Goal: Transaction & Acquisition: Purchase product/service

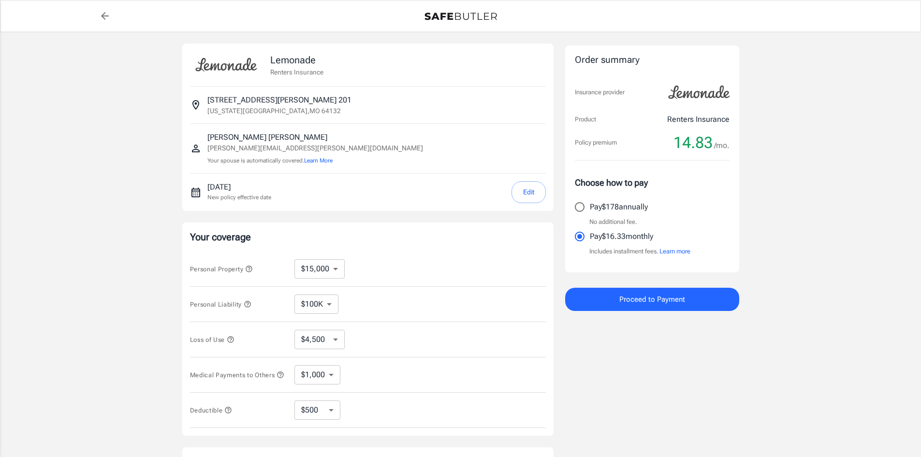
select select "15000"
select select "500"
click at [656, 299] on span "Proceed to Payment" at bounding box center [652, 299] width 66 height 13
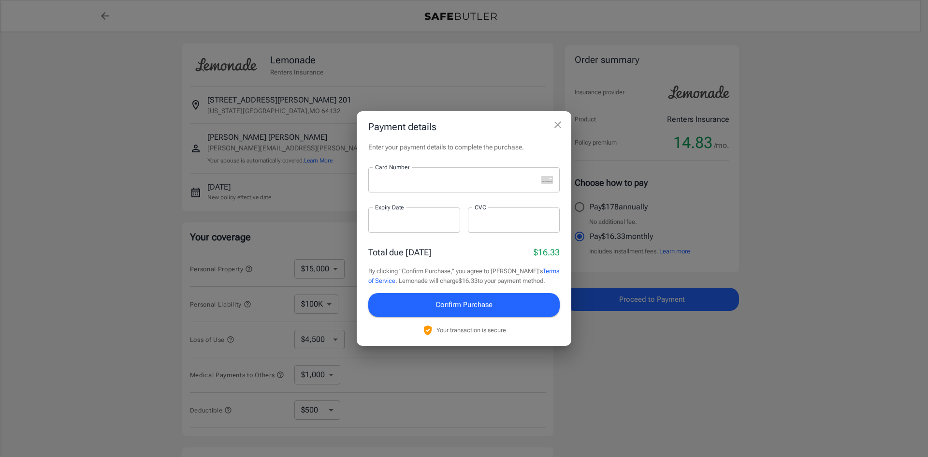
click at [556, 122] on icon "close" at bounding box center [558, 125] width 12 height 12
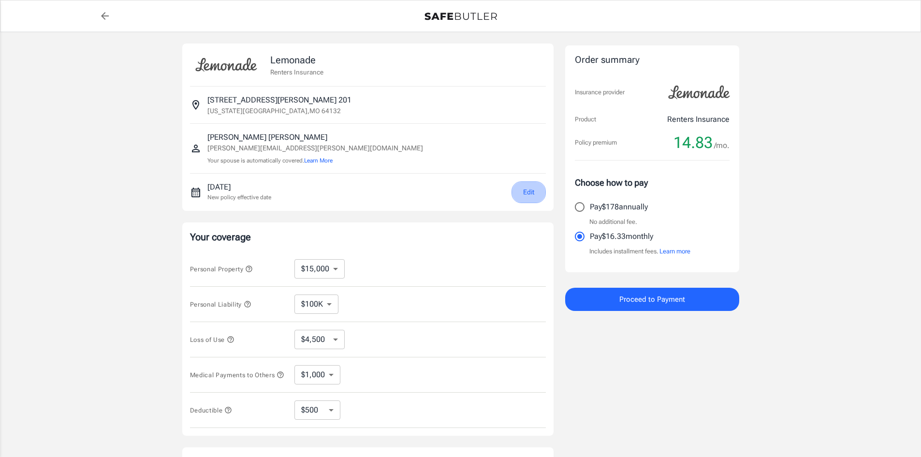
click at [529, 191] on button "Edit" at bounding box center [528, 192] width 34 height 22
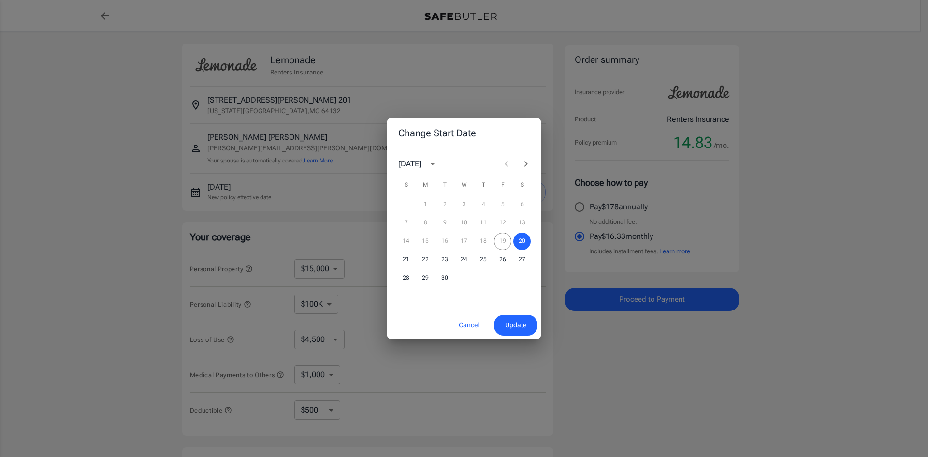
drag, startPoint x: 326, startPoint y: 92, endPoint x: 284, endPoint y: 92, distance: 42.1
click at [325, 92] on div "Change Start Date September 2025 S M T W T F S 1 2 3 4 5 6 7 8 9 10 11 12 13 14…" at bounding box center [464, 228] width 928 height 457
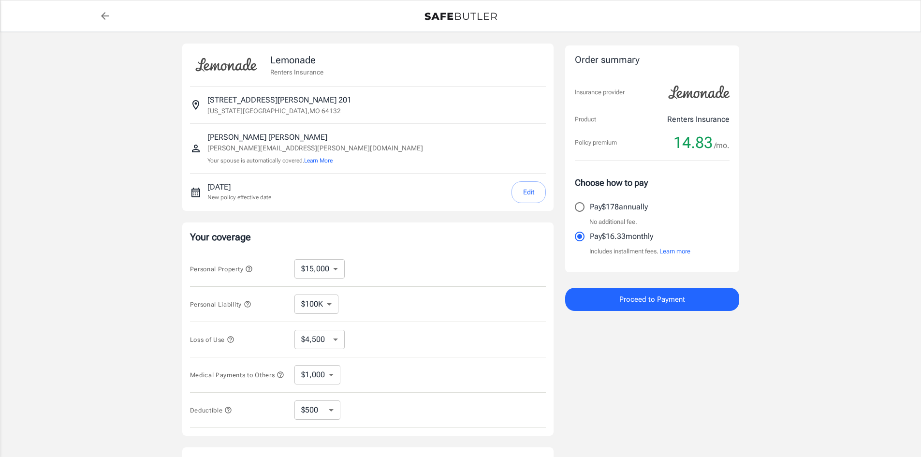
click at [217, 103] on p "3904 Bales Avenue 201" at bounding box center [279, 100] width 144 height 12
click at [195, 103] on circle "Insured address" at bounding box center [195, 103] width 2 height 2
click at [106, 16] on icon "back to quotes" at bounding box center [105, 16] width 8 height 8
select select "15000"
select select "500"
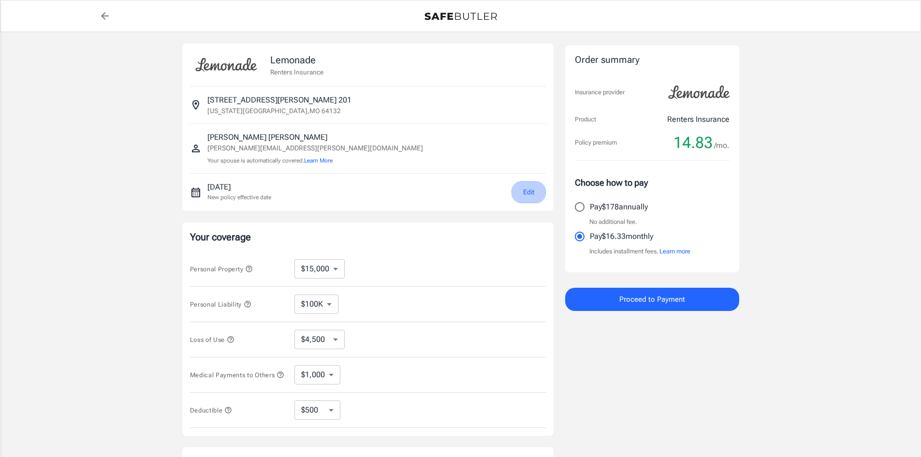
click at [531, 192] on button "Edit" at bounding box center [528, 192] width 34 height 22
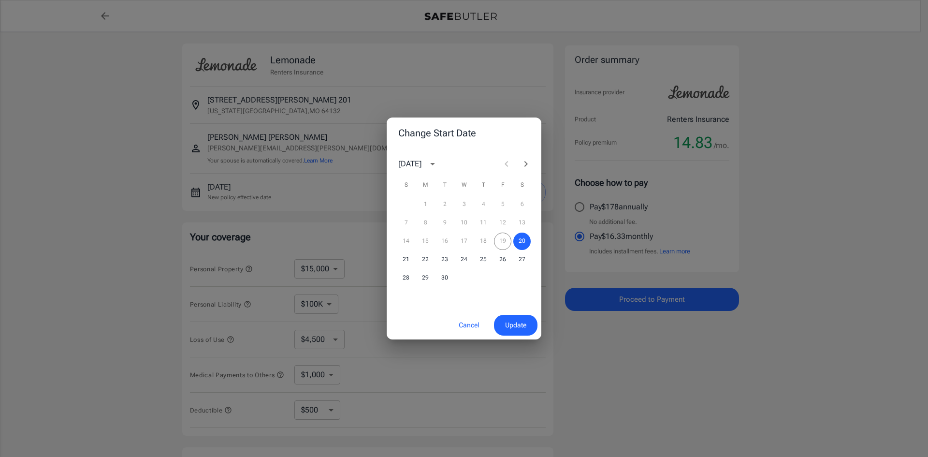
click at [507, 241] on div "14 15 16 17 18 19 20" at bounding box center [464, 241] width 155 height 17
click at [502, 244] on div "14 15 16 17 18 19 20" at bounding box center [464, 241] width 155 height 17
click at [516, 324] on span "Update" at bounding box center [515, 325] width 21 height 12
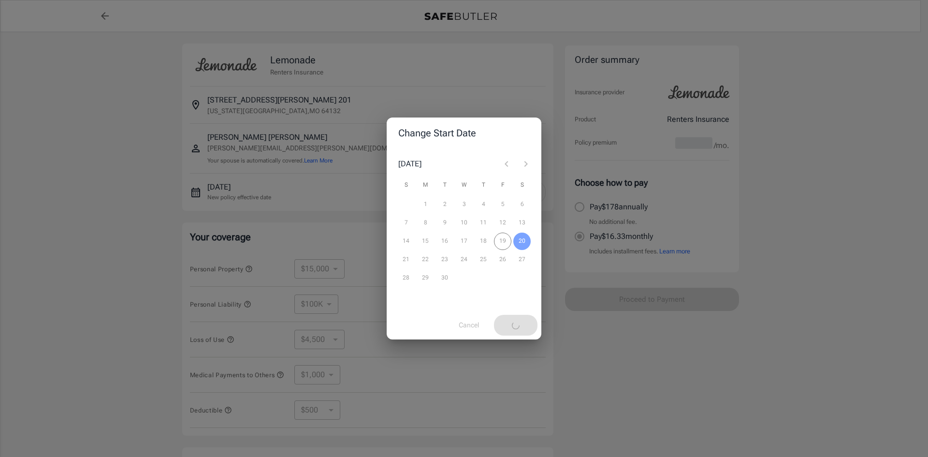
click at [235, 105] on div "Change Start Date [DATE] S M T W T F S 1 2 3 4 5 6 7 8 9 10 11 12 13 14 15 16 1…" at bounding box center [464, 228] width 928 height 457
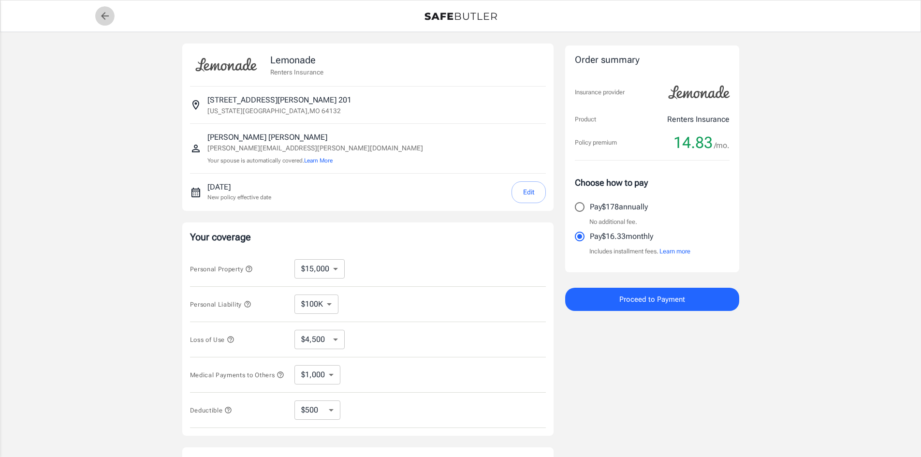
click at [100, 14] on icon "back to quotes" at bounding box center [105, 16] width 12 height 12
click at [244, 103] on p "[STREET_ADDRESS][PERSON_NAME]" at bounding box center [279, 100] width 144 height 12
click at [106, 15] on icon "back to quotes" at bounding box center [105, 16] width 12 height 12
select select "15000"
select select "500"
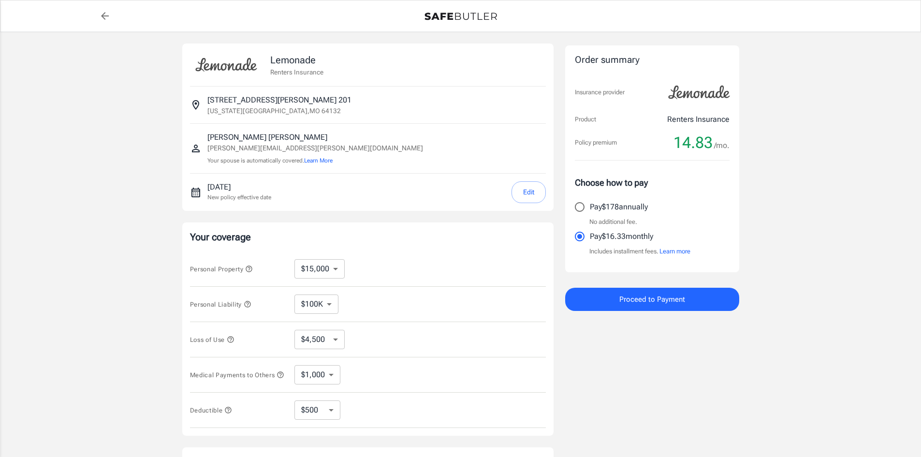
select select "15000"
select select "500"
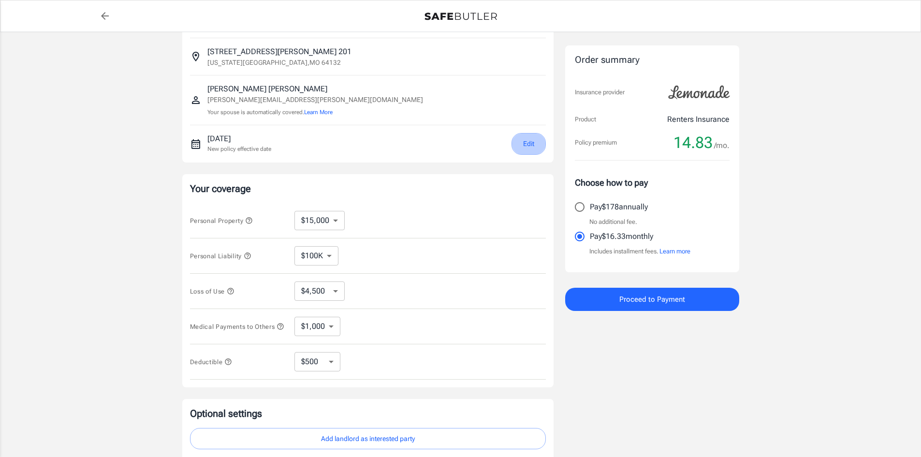
click at [524, 145] on button "Edit" at bounding box center [528, 144] width 34 height 22
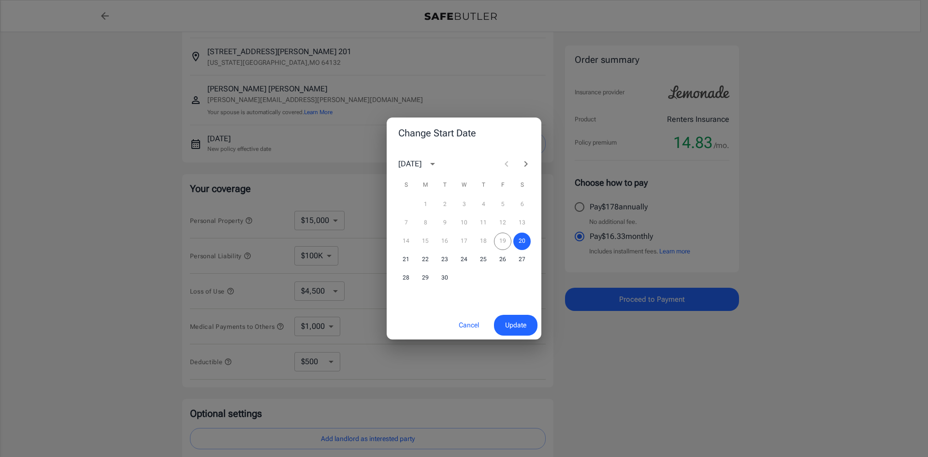
click at [502, 240] on div "14 15 16 17 18 19 20" at bounding box center [464, 241] width 155 height 17
click at [521, 238] on button "20" at bounding box center [521, 241] width 17 height 17
click at [520, 327] on span "Update" at bounding box center [515, 325] width 21 height 12
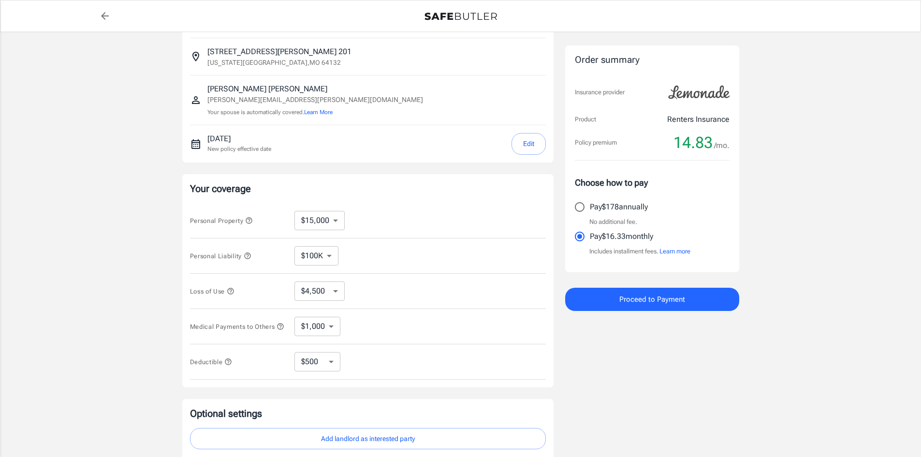
click at [673, 300] on span "Proceed to Payment" at bounding box center [652, 299] width 66 height 13
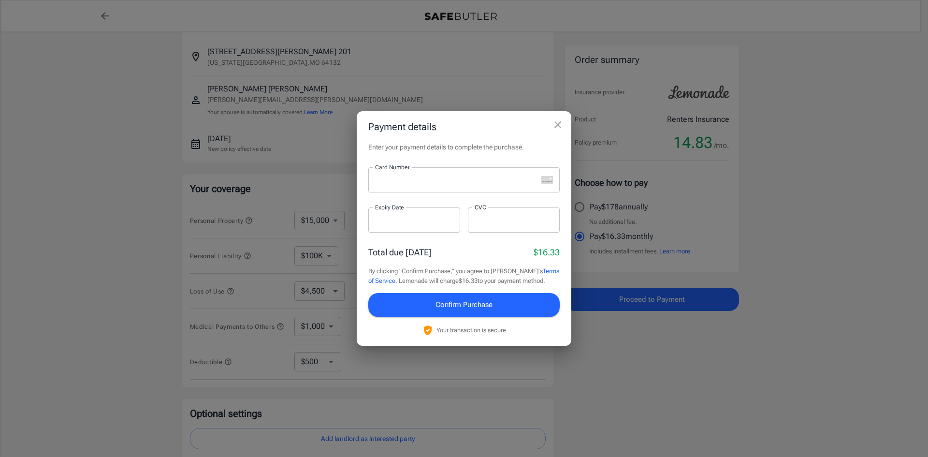
click at [560, 123] on icon "close" at bounding box center [557, 124] width 7 height 7
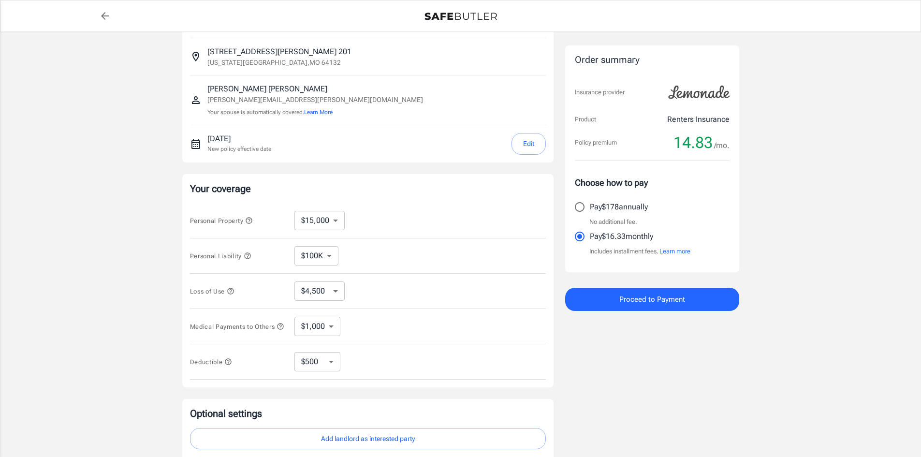
scroll to position [145, 0]
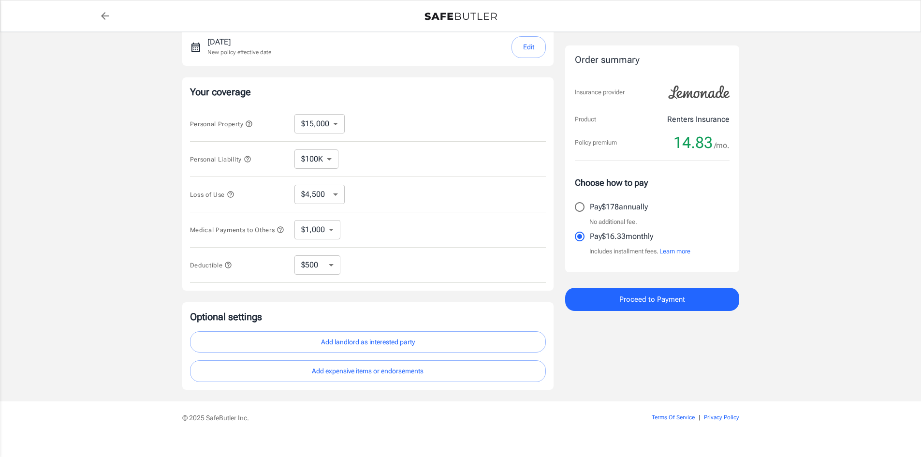
click at [378, 352] on button "Add landlord as interested party" at bounding box center [368, 342] width 356 height 22
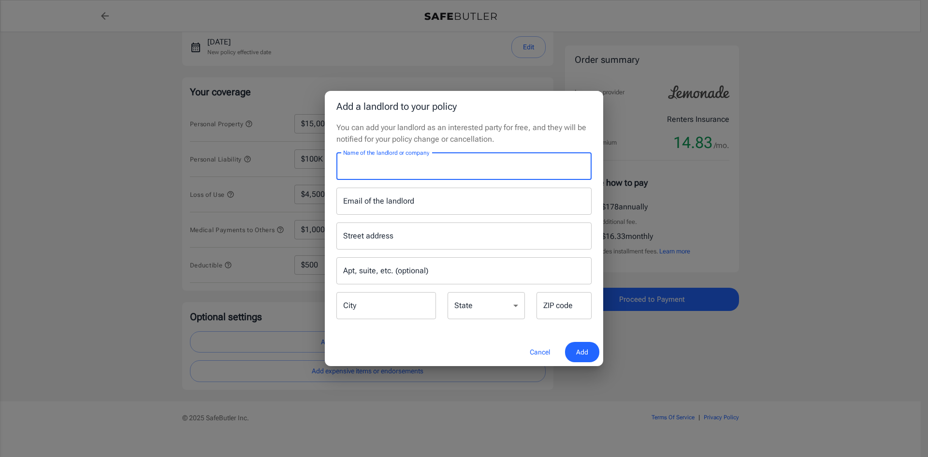
click at [361, 171] on input "Name of the landlord or company" at bounding box center [463, 166] width 255 height 27
type input "Canyon Creek"
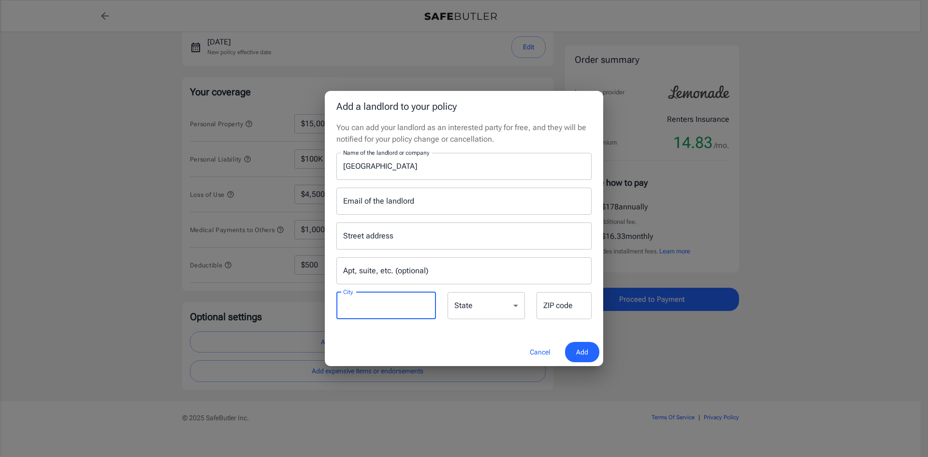
click at [370, 315] on input "City" at bounding box center [386, 305] width 100 height 27
type input "k"
type input "[US_STATE][GEOGRAPHIC_DATA]"
click at [503, 304] on select "Alabama Alaska Arizona Arkansas California Colorado Connecticut Delaware Distri…" at bounding box center [486, 305] width 77 height 27
select select "MO"
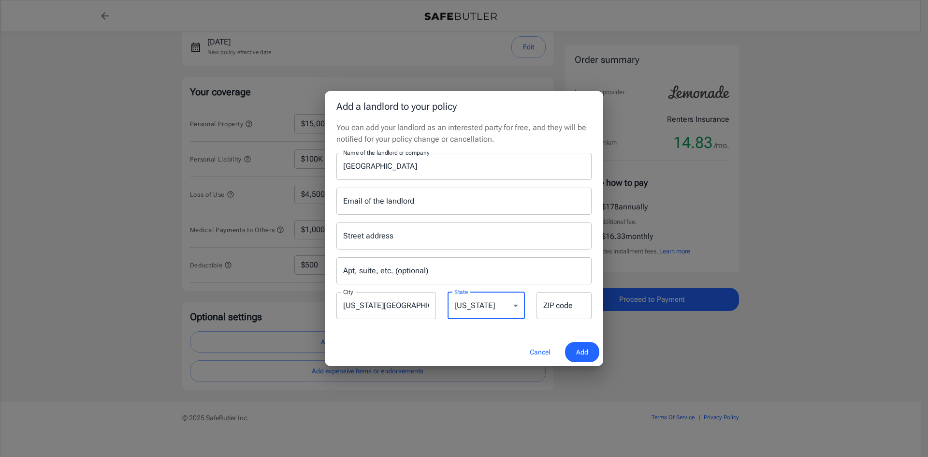
click at [448, 292] on select "Alabama Alaska Arizona Arkansas California Colorado Connecticut Delaware Distri…" at bounding box center [486, 305] width 77 height 27
click at [567, 308] on input "ZIP code" at bounding box center [564, 305] width 55 height 27
type input "64132"
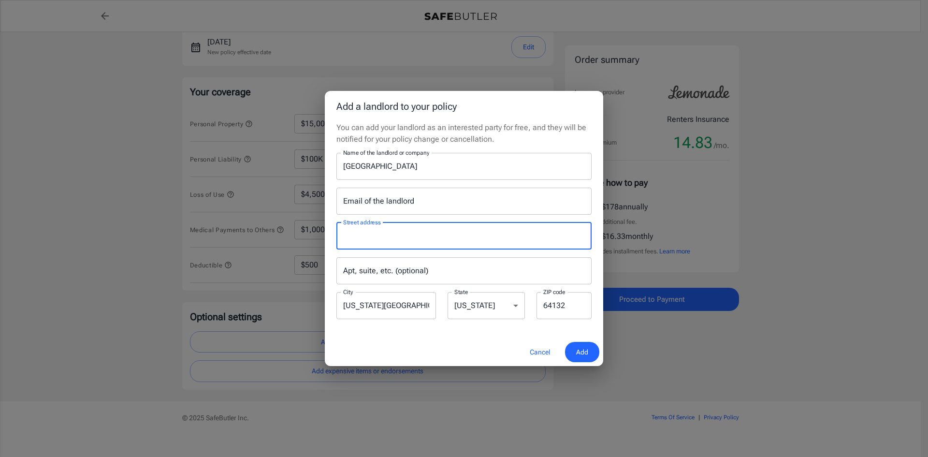
click at [361, 237] on input "Street address" at bounding box center [464, 236] width 247 height 18
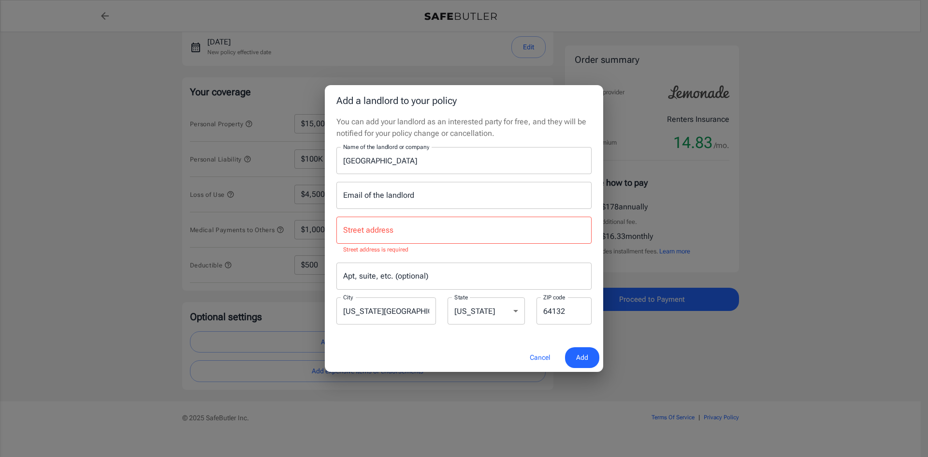
click at [376, 195] on input "Email of the landlord" at bounding box center [463, 195] width 255 height 27
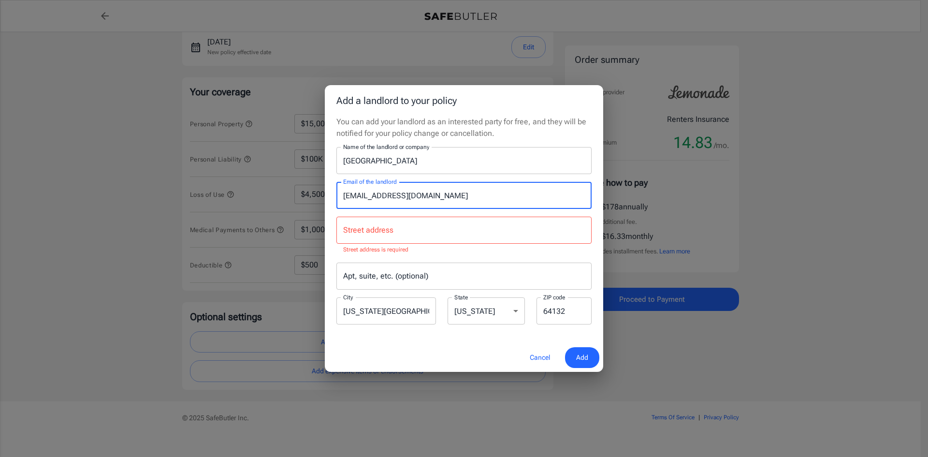
type input "nslayden@canyoncreekapartmentsllc.com"
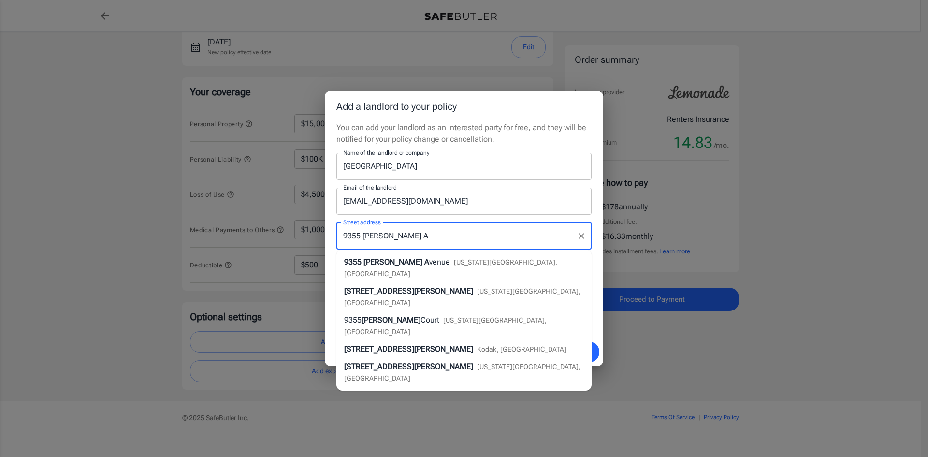
click at [379, 261] on span "Bales A" at bounding box center [396, 261] width 66 height 9
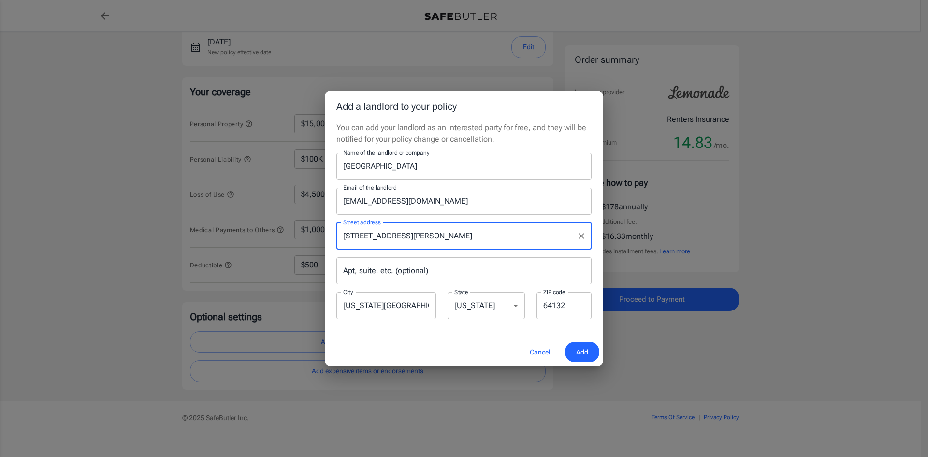
type input "9355 Bales Avenue"
click at [588, 351] on button "Add" at bounding box center [582, 352] width 34 height 21
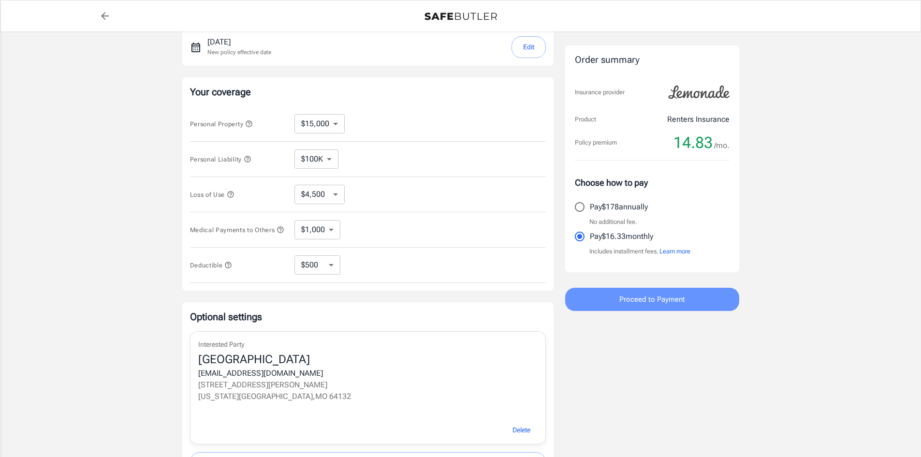
click at [666, 299] on span "Proceed to Payment" at bounding box center [652, 299] width 66 height 13
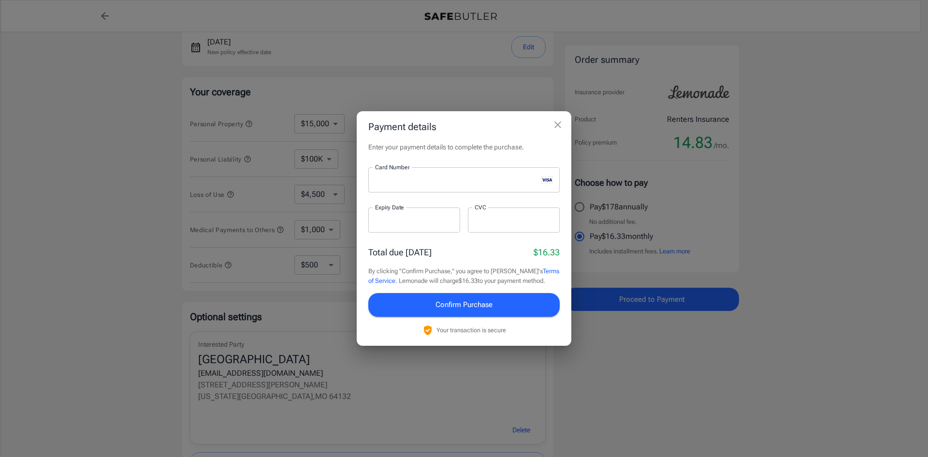
click at [464, 254] on div "Total due today $16.33" at bounding box center [463, 252] width 191 height 13
click at [475, 304] on span "Confirm Purchase" at bounding box center [464, 304] width 57 height 13
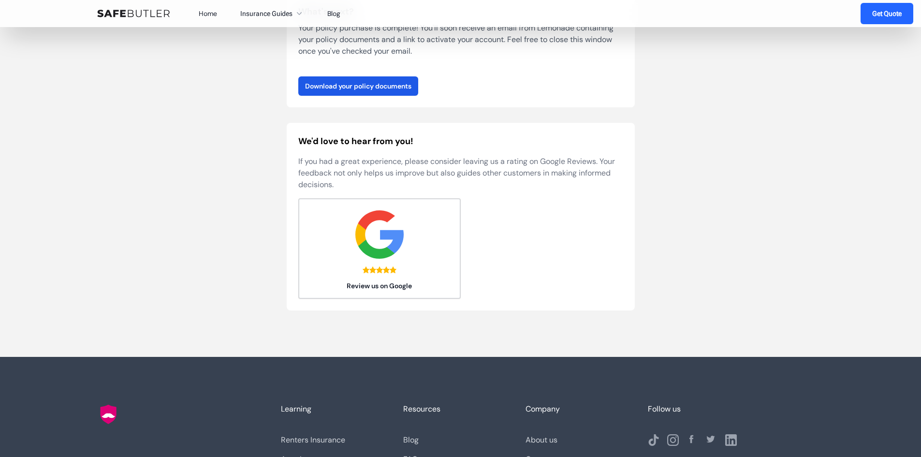
scroll to position [48, 0]
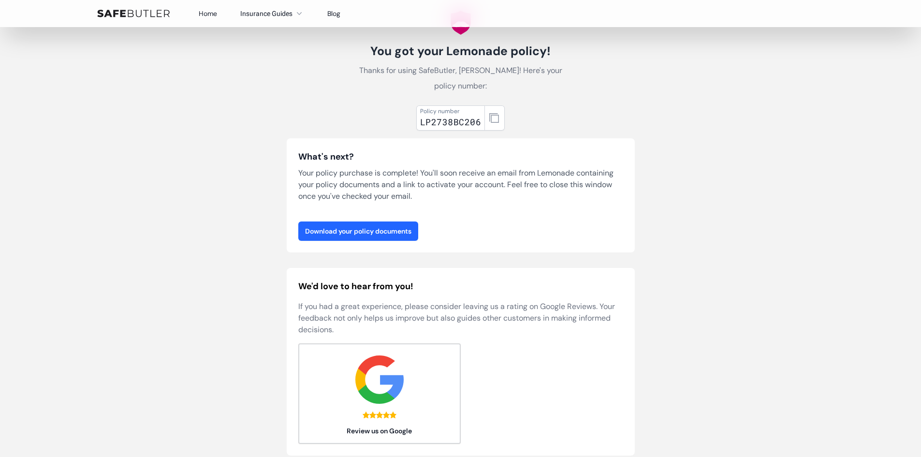
click at [393, 235] on link "Download your policy documents" at bounding box center [358, 230] width 120 height 19
